Goal: Task Accomplishment & Management: Use online tool/utility

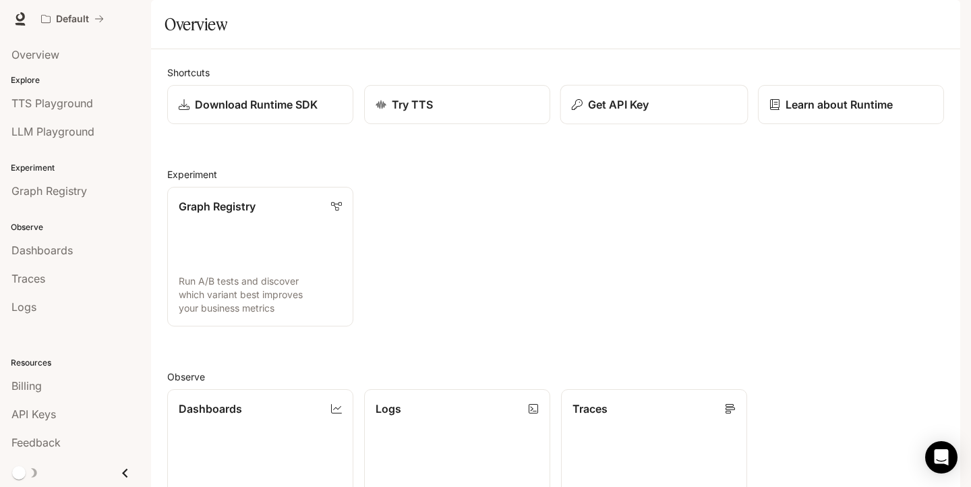
click at [633, 113] on p "Get API Key" at bounding box center [618, 104] width 61 height 16
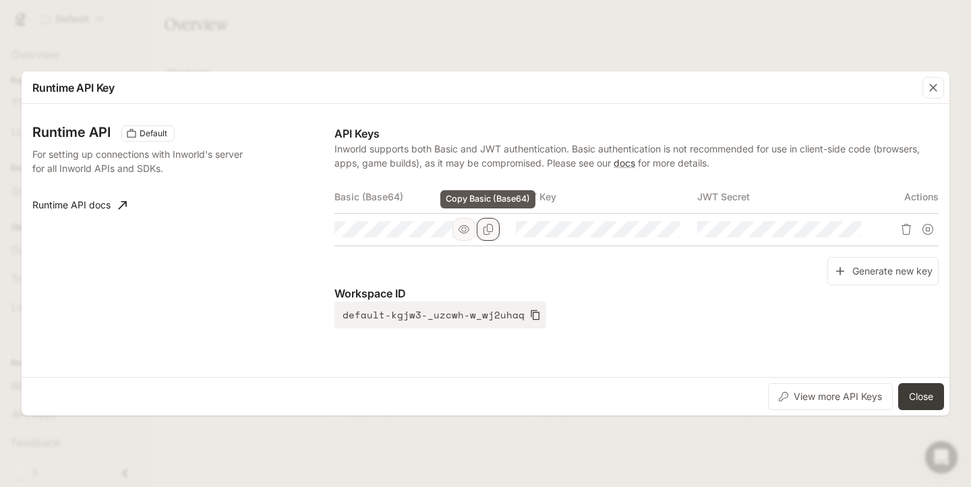
click at [486, 230] on icon "Copy Basic (Base64)" at bounding box center [488, 229] width 11 height 11
